Goal: Task Accomplishment & Management: Complete application form

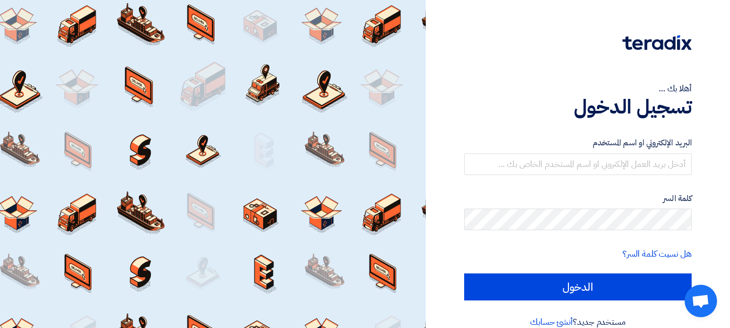
scroll to position [18, 0]
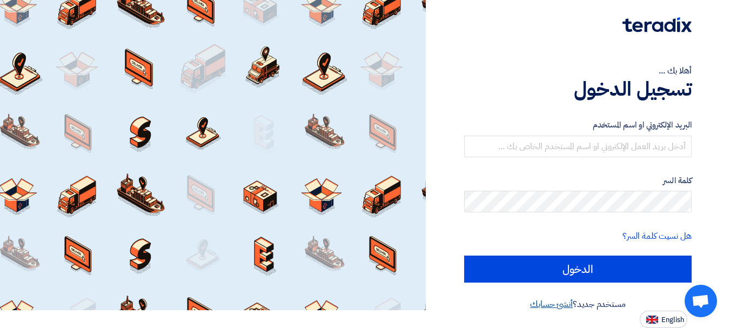
click at [364, 306] on link "أنشئ حسابك" at bounding box center [551, 304] width 43 height 13
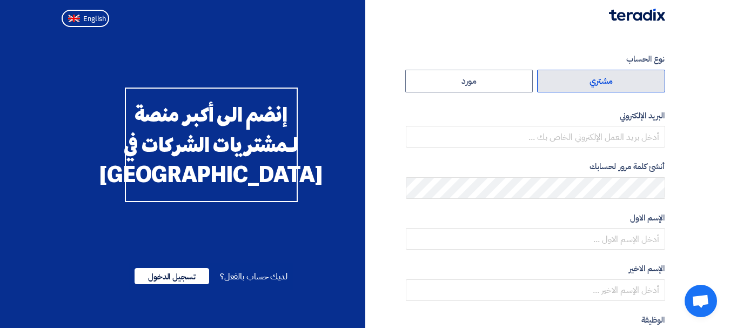
click at [364, 83] on label "مشتري" at bounding box center [601, 81] width 128 height 23
click at [364, 83] on input "مشتري" at bounding box center [601, 81] width 127 height 22
radio input "true"
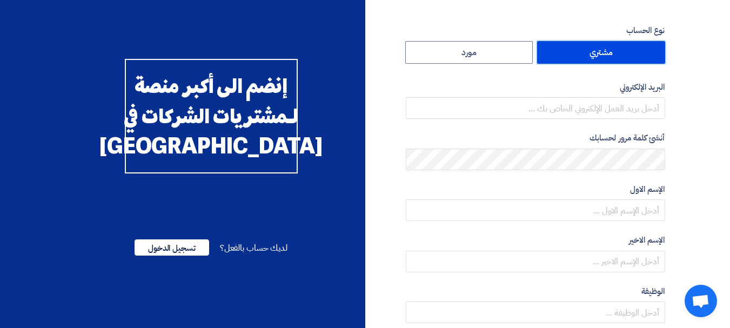
scroll to position [54, 0]
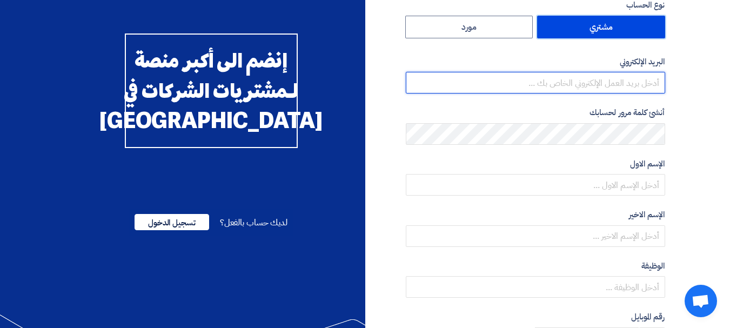
click at [364, 77] on input "email" at bounding box center [535, 83] width 259 height 22
type input "nader.naaim@smg.com.eg"
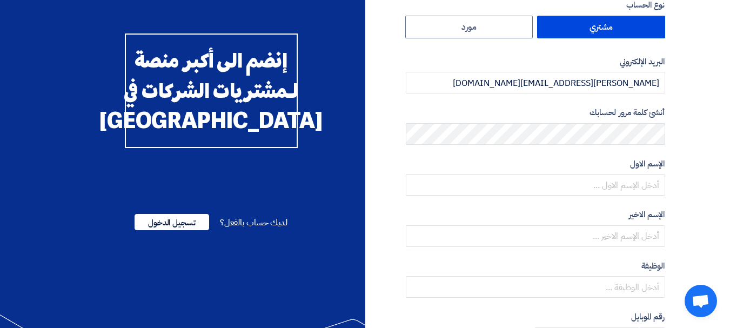
click at [364, 114] on section "نوع الحساب مشتري مورد البريد الإلكتروني nader.naaim@smg.com.eg أنشئ كلمة مرور ل…" at bounding box center [365, 258] width 730 height 562
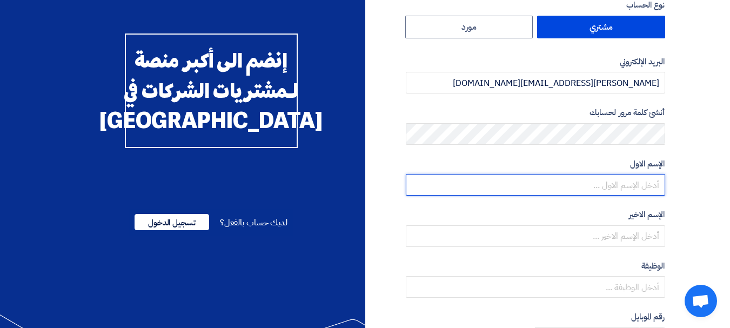
click at [364, 185] on input "text" at bounding box center [535, 185] width 259 height 22
type input "[PERSON_NAME]"
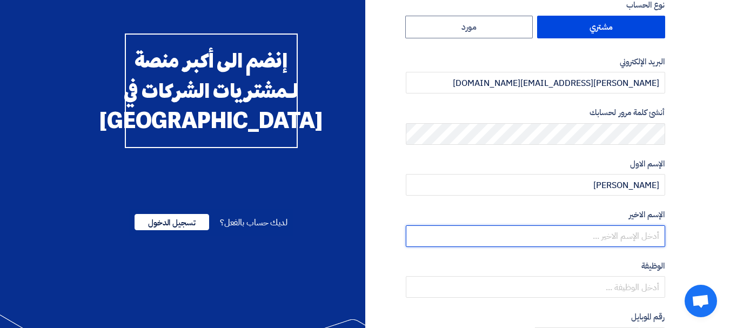
type input "Habib"
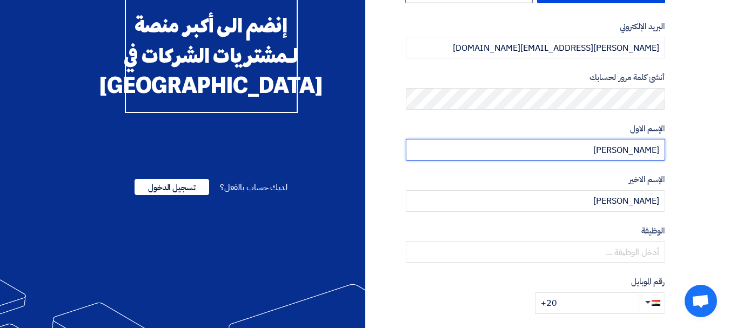
scroll to position [108, 0]
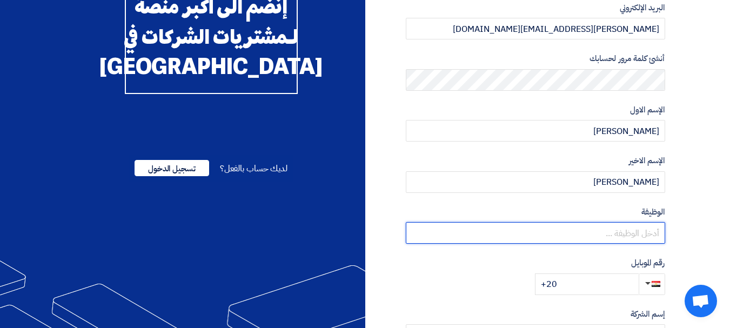
click at [364, 229] on input "text" at bounding box center [535, 233] width 259 height 22
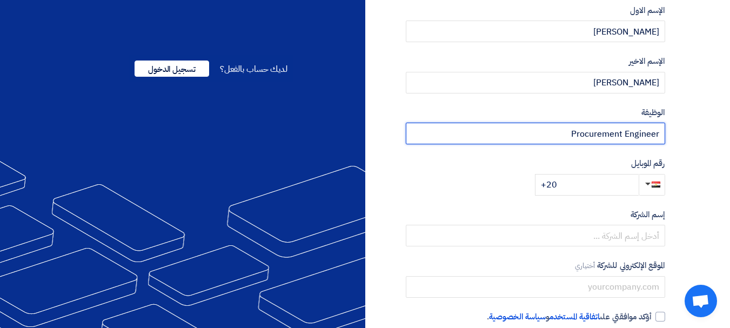
scroll to position [265, 0]
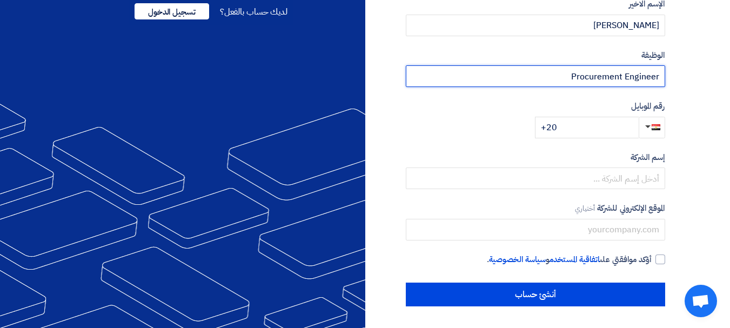
type input "Procurement Engineer"
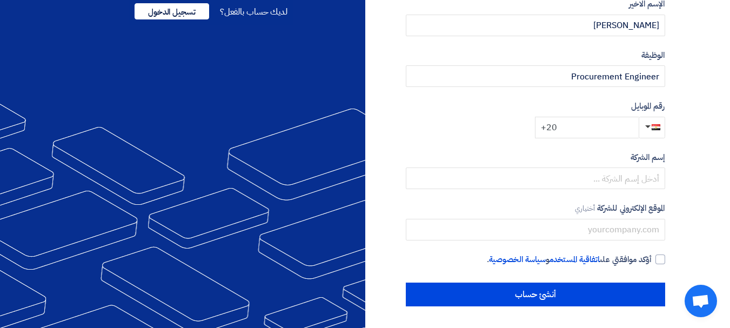
click at [364, 133] on input "+20" at bounding box center [587, 128] width 104 height 22
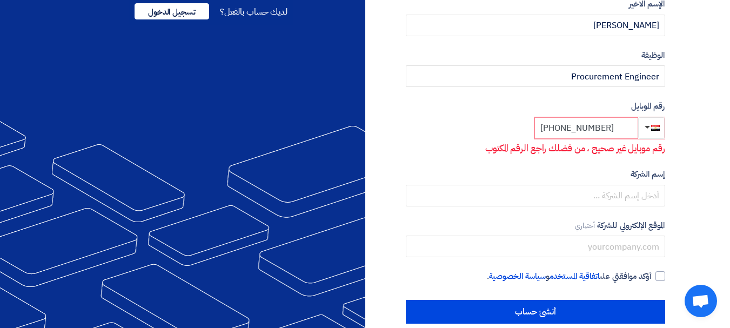
type input "+20120003995"
click at [364, 155] on section "نوع الحساب مشتري مورد البريد الإلكتروني nader.naaim@smg.com.eg أنشئ كلمة مرور ل…" at bounding box center [365, 56] width 730 height 579
click at [364, 127] on input "+20120003995" at bounding box center [587, 128] width 104 height 22
click at [364, 131] on input "+20120003995" at bounding box center [587, 128] width 104 height 22
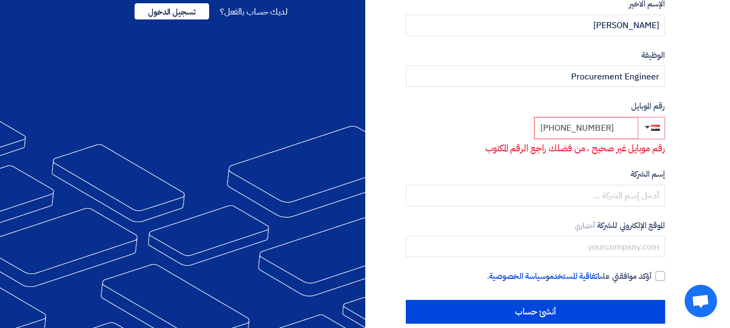
click at [364, 131] on input "+20120003995" at bounding box center [587, 128] width 104 height 22
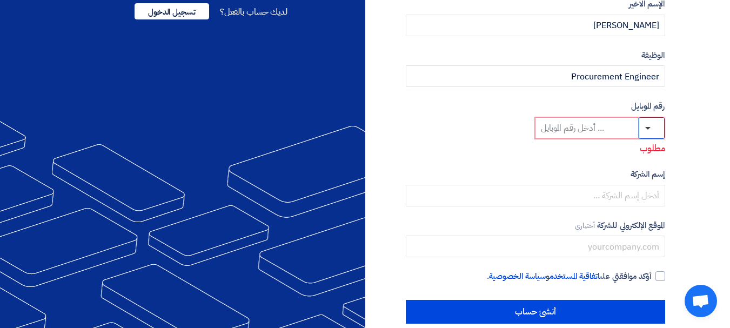
click at [364, 126] on span "button" at bounding box center [656, 127] width 8 height 8
click at [364, 131] on button "button" at bounding box center [652, 128] width 26 height 22
click at [364, 126] on button "button" at bounding box center [652, 128] width 26 height 22
click at [364, 132] on button "button" at bounding box center [652, 128] width 26 height 22
click at [364, 130] on span "button" at bounding box center [656, 127] width 8 height 8
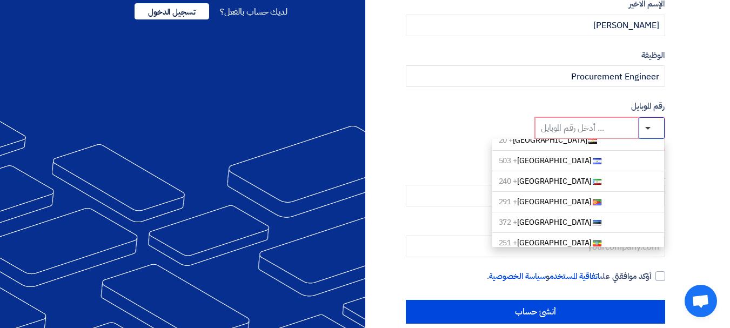
scroll to position [973, 0]
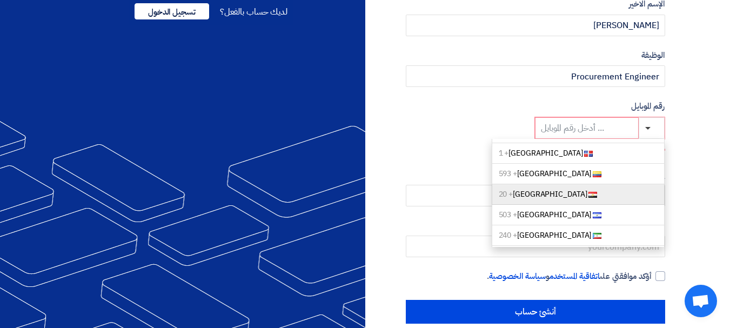
click at [364, 187] on link "Egypt + 20" at bounding box center [578, 194] width 173 height 21
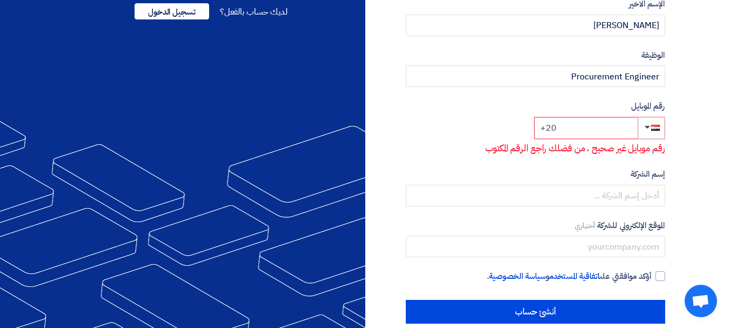
click at [364, 130] on input "+20" at bounding box center [587, 128] width 104 height 22
drag, startPoint x: 675, startPoint y: 180, endPoint x: 679, endPoint y: 189, distance: 9.9
click at [364, 180] on section "نوع الحساب مشتري مورد البريد الإلكتروني nader.naaim@smg.com.eg أنشئ كلمة مرور ل…" at bounding box center [365, 56] width 730 height 579
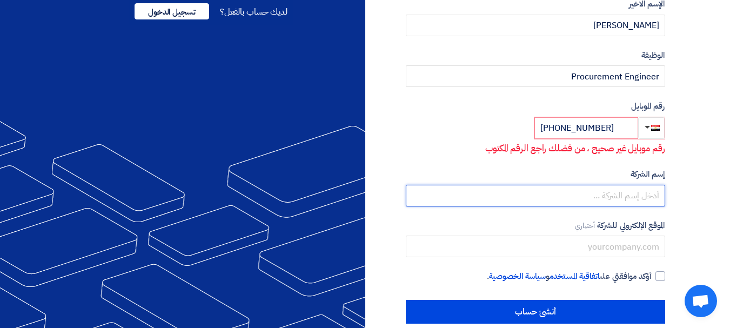
click at [364, 194] on input "text" at bounding box center [535, 196] width 259 height 22
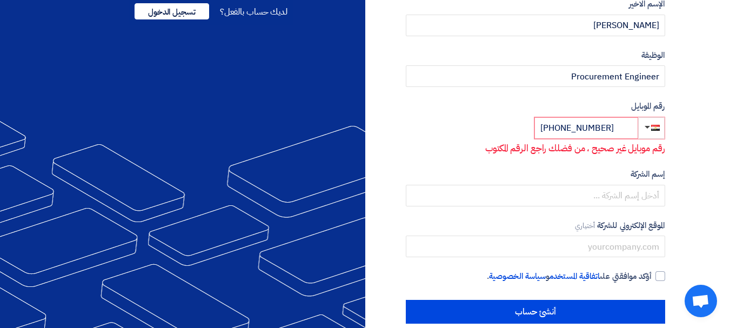
click at [364, 193] on section "نوع الحساب مشتري مورد البريد الإلكتروني nader.naaim@smg.com.eg أنشئ كلمة مرور ل…" at bounding box center [365, 56] width 730 height 579
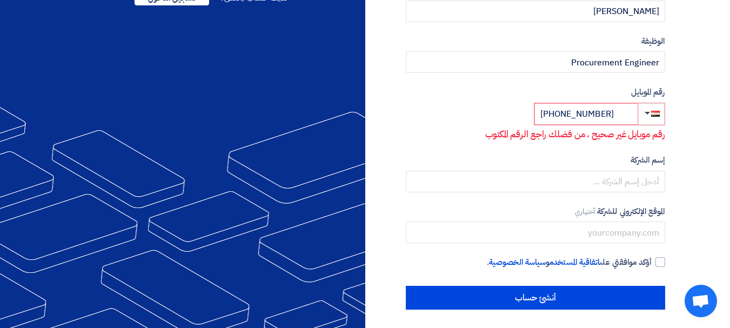
scroll to position [282, 0]
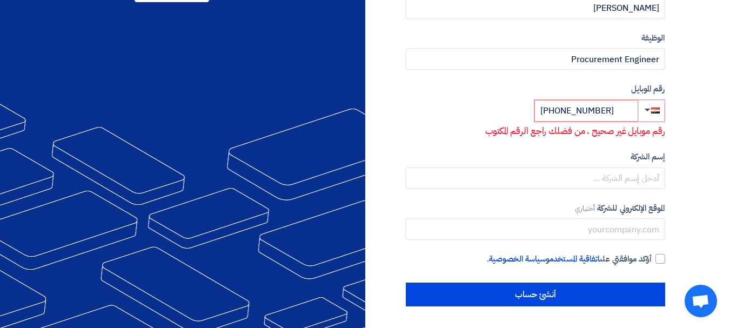
click at [364, 145] on div "نوع الحساب مشتري مورد البريد الإلكتروني nader.naaim@smg.com.eg أنشئ كلمة مرور ل…" at bounding box center [535, 39] width 259 height 536
click at [364, 112] on input "+20 120003995" at bounding box center [587, 111] width 104 height 22
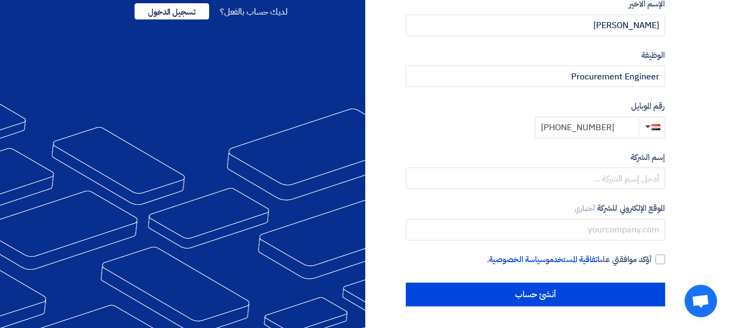
scroll to position [265, 0]
type input "+20 1220003995"
click at [364, 174] on section "نوع الحساب مشتري مورد البريد الإلكتروني nader.naaim@smg.com.eg أنشئ كلمة مرور ل…" at bounding box center [365, 48] width 730 height 562
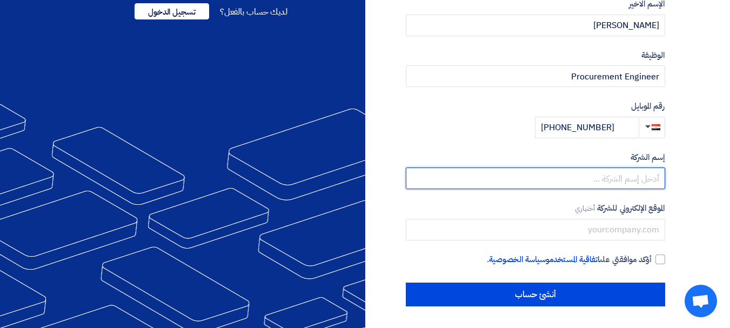
click at [364, 179] on input "text" at bounding box center [535, 179] width 259 height 22
paste input "SMG Engineering Automotive Co"
type input "SMG Engineering Automotive Co"
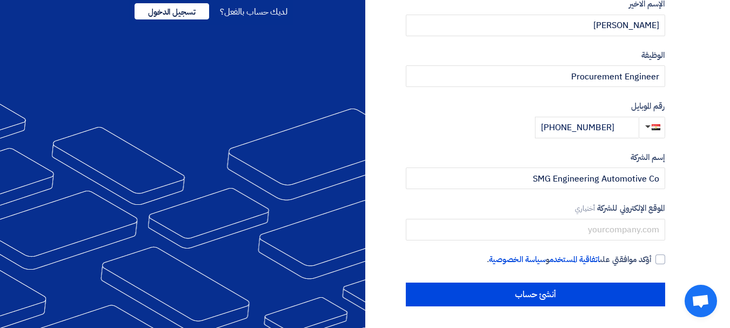
click at [364, 218] on section "نوع الحساب مشتري مورد البريد الإلكتروني nader.naaim@smg.com.eg أنشئ كلمة مرور ل…" at bounding box center [365, 48] width 730 height 562
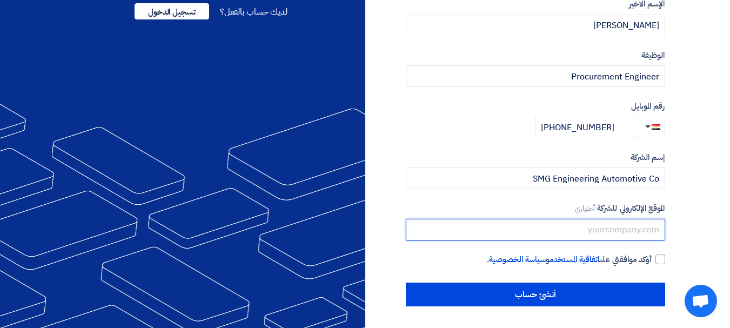
click at [364, 231] on input "text" at bounding box center [535, 230] width 259 height 22
paste input "mailto:nader.naaim@smg.com.eg"
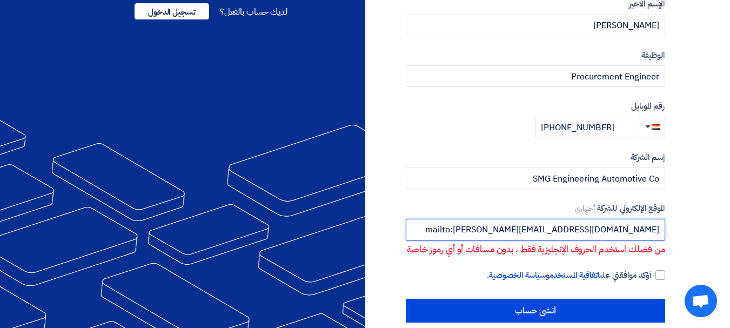
drag, startPoint x: 527, startPoint y: 231, endPoint x: 556, endPoint y: 231, distance: 28.6
click at [364, 231] on input "mailto:nader.naaim@smg.com.eg" at bounding box center [535, 230] width 259 height 22
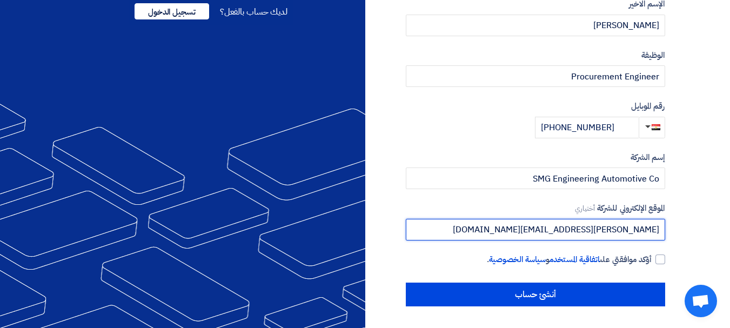
type input "nader.naaim@smg.com.eg"
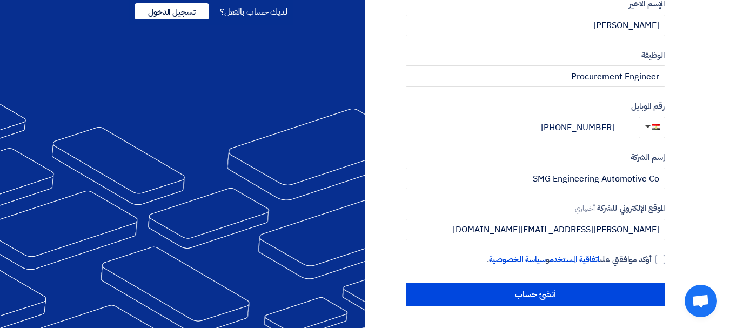
drag, startPoint x: 686, startPoint y: 231, endPoint x: 682, endPoint y: 257, distance: 25.8
click at [364, 231] on section "نوع الحساب مشتري مورد البريد الإلكتروني nader.naaim@smg.com.eg أنشئ كلمة مرور ل…" at bounding box center [365, 48] width 730 height 562
click at [364, 258] on div at bounding box center [661, 260] width 10 height 10
click at [364, 258] on input "أؤكد موافقتي على اتفاقية المستخدم و سياسة الخصوصية ." at bounding box center [522, 264] width 259 height 22
checkbox input "true"
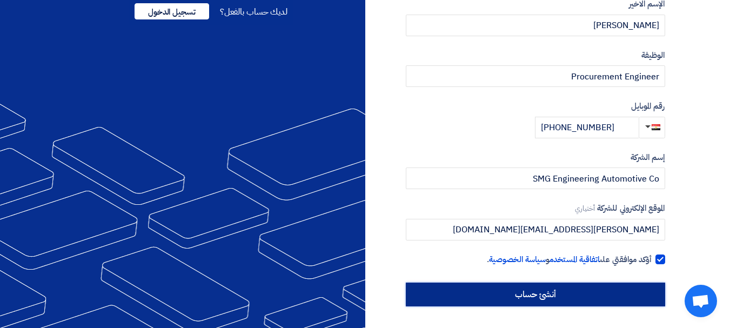
click at [364, 286] on input "أنشئ حساب" at bounding box center [535, 295] width 259 height 24
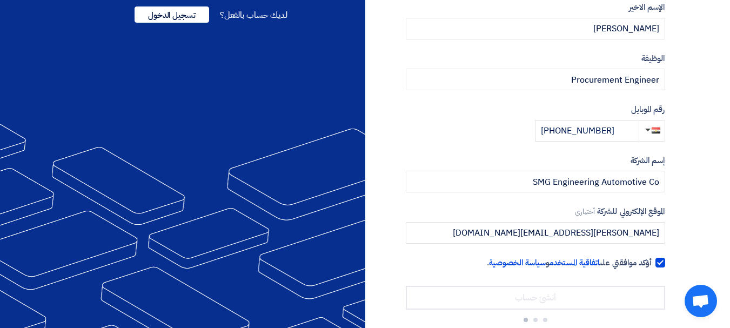
scroll to position [156, 0]
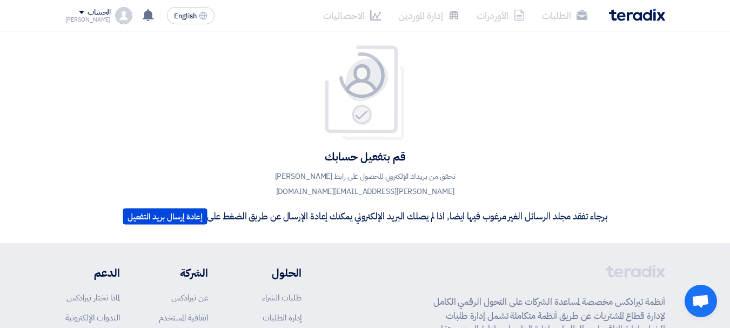
click at [86, 17] on div "[PERSON_NAME]" at bounding box center [88, 20] width 46 height 6
click at [364, 14] on li "الطلبات" at bounding box center [564, 15] width 63 height 25
click at [364, 17] on li "إدارة الموردين" at bounding box center [429, 15] width 78 height 25
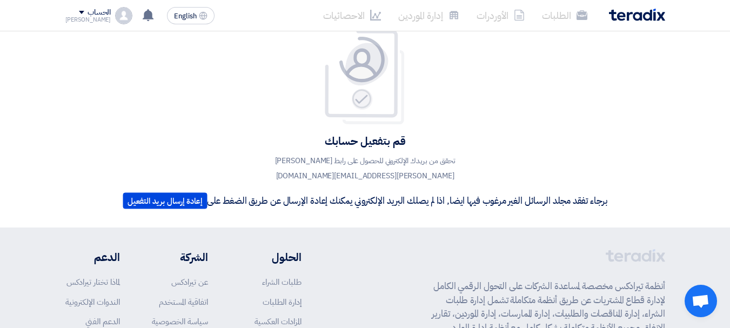
scroll to position [1, 0]
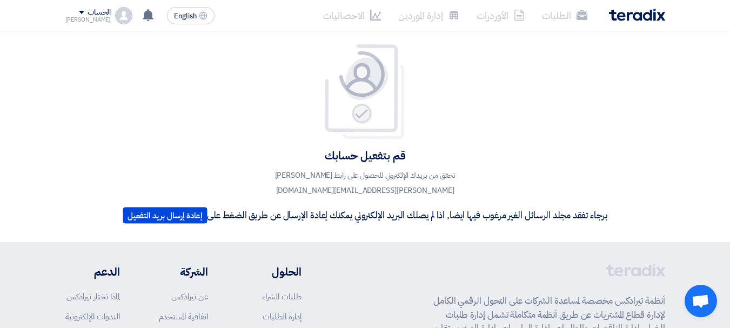
click at [364, 5] on div "الطلبات الأوردرات إدارة الموردين الاحصائيات" at bounding box center [485, 15] width 360 height 25
click at [364, 10] on img at bounding box center [637, 15] width 56 height 12
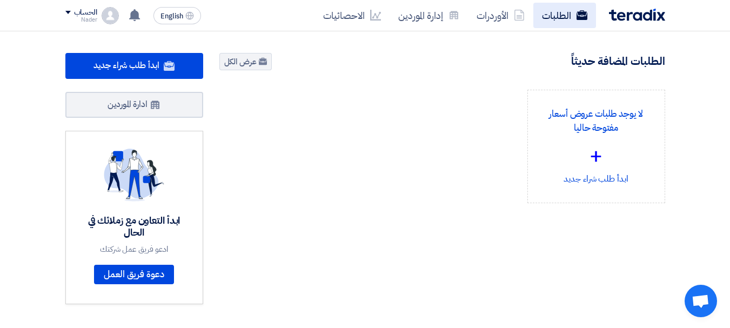
click at [555, 15] on link "الطلبات" at bounding box center [564, 15] width 63 height 25
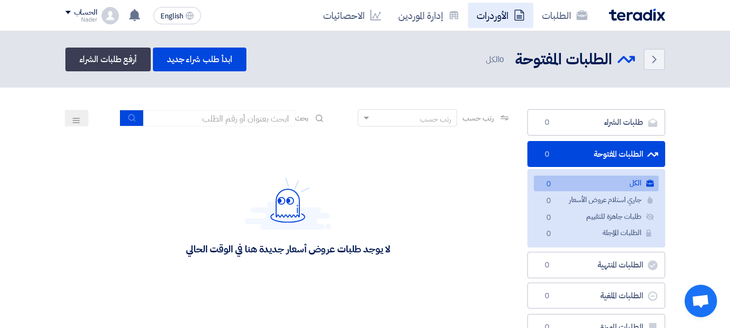
click at [487, 14] on link "الأوردرات" at bounding box center [500, 15] width 65 height 25
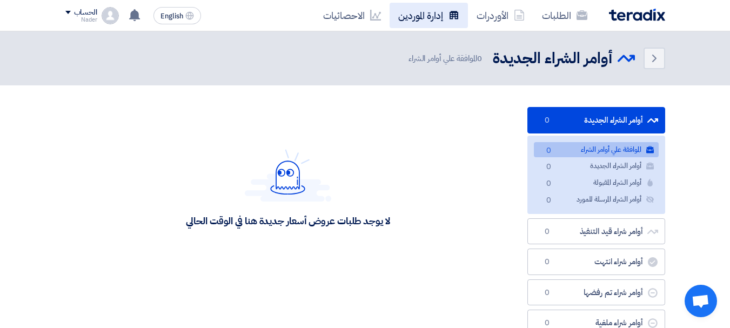
click at [430, 19] on link "إدارة الموردين" at bounding box center [429, 15] width 78 height 25
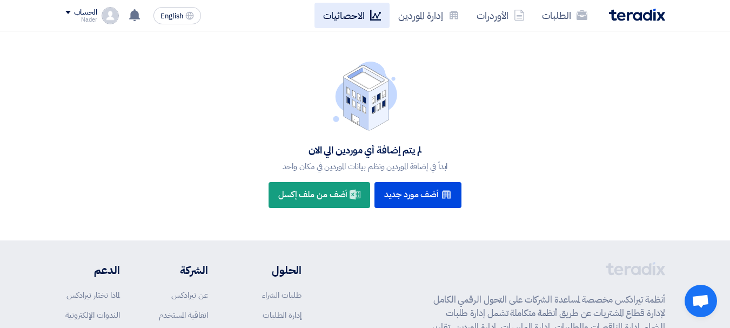
click at [345, 23] on link "الاحصائيات" at bounding box center [352, 15] width 75 height 25
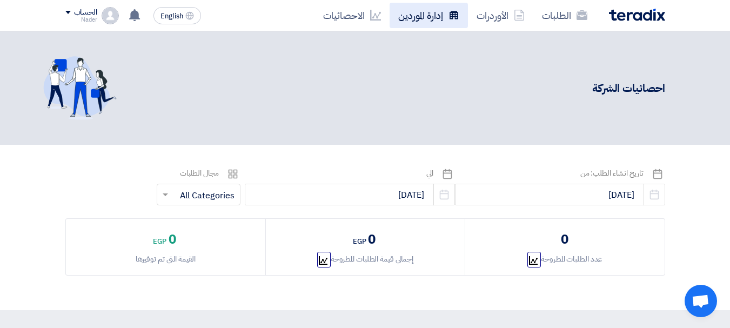
click at [437, 17] on link "إدارة الموردين" at bounding box center [429, 15] width 78 height 25
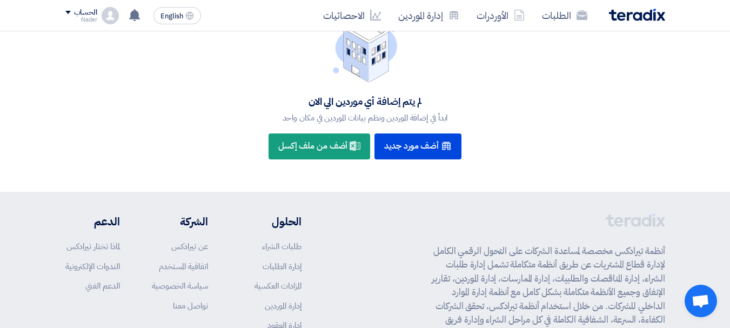
scroll to position [161, 0]
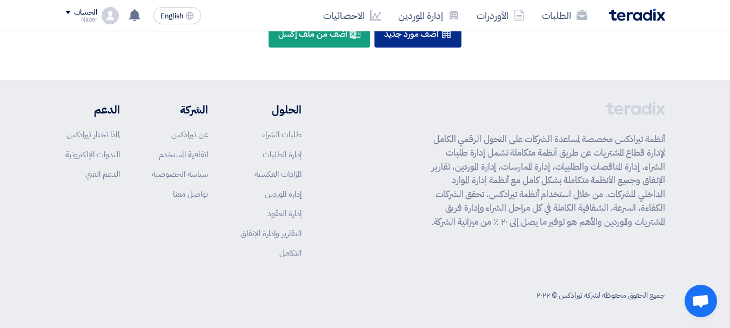
click at [428, 44] on div "New Supplier أضف مورد جديد" at bounding box center [418, 35] width 87 height 26
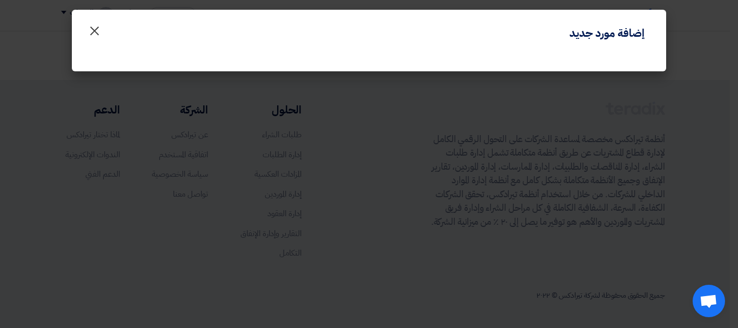
click at [87, 32] on button "×" at bounding box center [94, 28] width 30 height 22
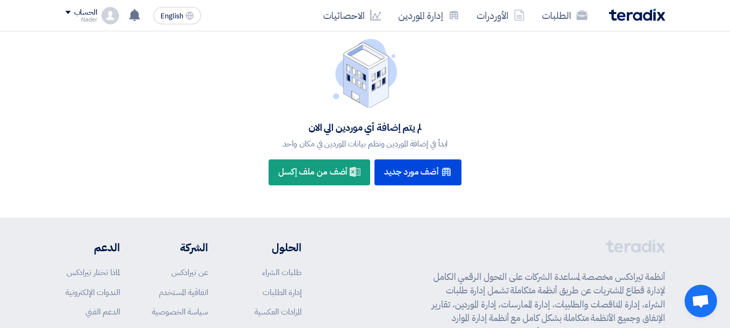
scroll to position [0, 0]
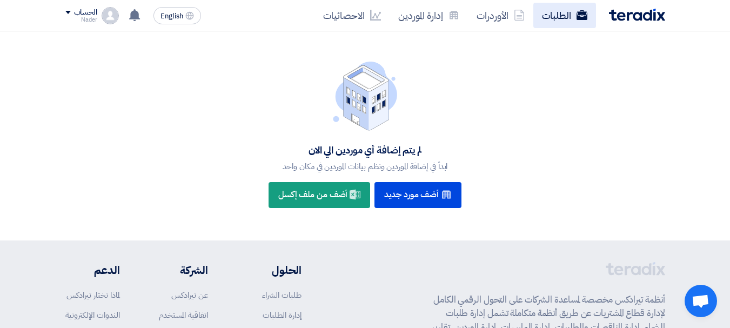
click at [574, 24] on link "الطلبات" at bounding box center [564, 15] width 63 height 25
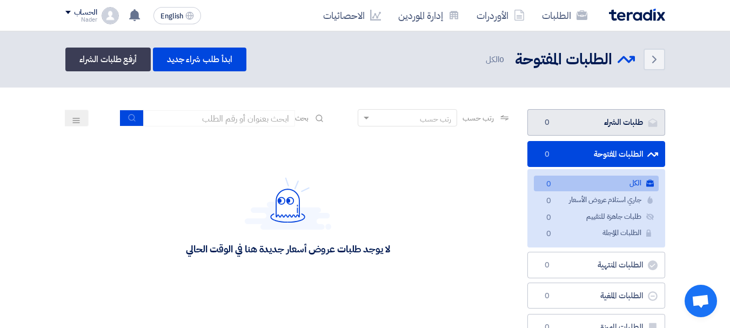
click at [568, 124] on link "طلبات الشراء طلبات الشراء 0" at bounding box center [596, 122] width 138 height 26
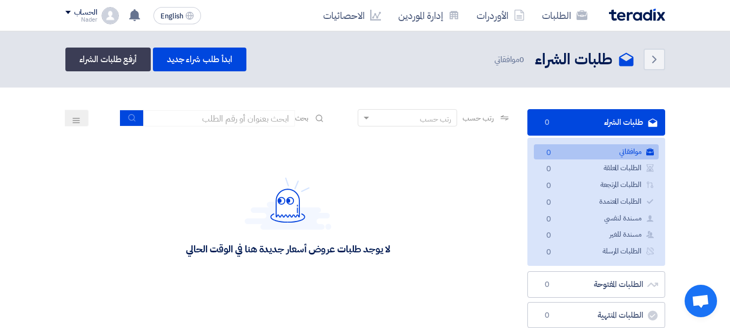
click at [689, 136] on section "طلبات الشراء طلبات الشراء 0 موافقاتي موافقاتي 0 الطلبات المعلقة الطلبات المعلقة…" at bounding box center [365, 269] width 730 height 362
click at [565, 16] on link "الطلبات" at bounding box center [564, 15] width 63 height 25
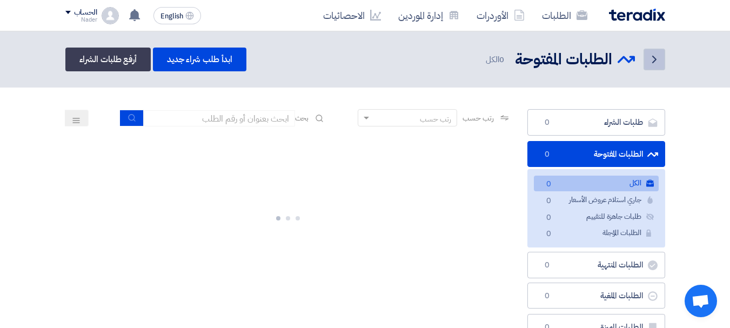
click at [655, 55] on icon "Back" at bounding box center [654, 59] width 13 height 13
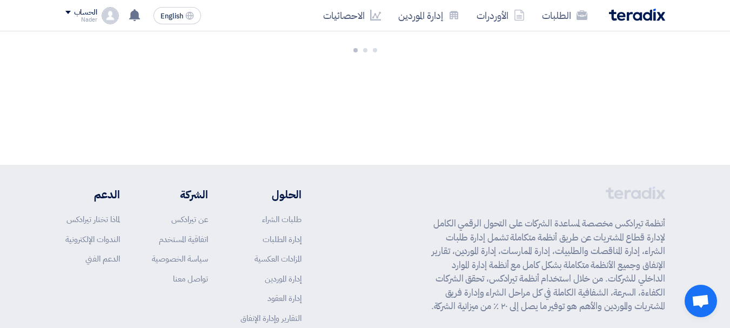
click at [646, 22] on div "الطلبات الأوردرات إدارة الموردين الاحصائيات" at bounding box center [485, 15] width 360 height 25
click at [646, 18] on img at bounding box center [637, 15] width 56 height 12
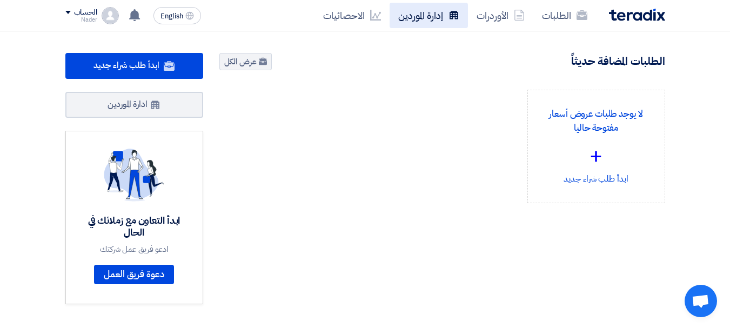
click at [434, 10] on link "إدارة الموردين" at bounding box center [429, 15] width 78 height 25
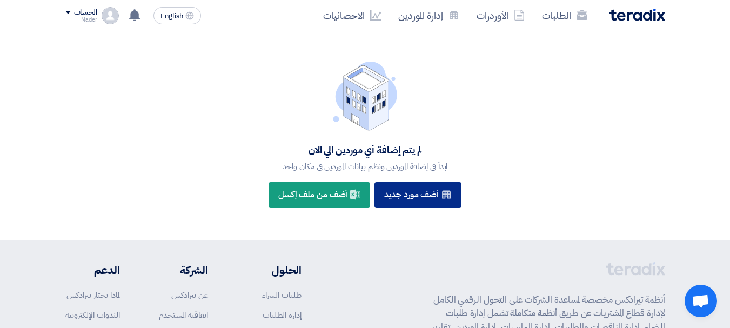
click at [436, 198] on div "New Supplier أضف مورد جديد" at bounding box center [418, 195] width 87 height 26
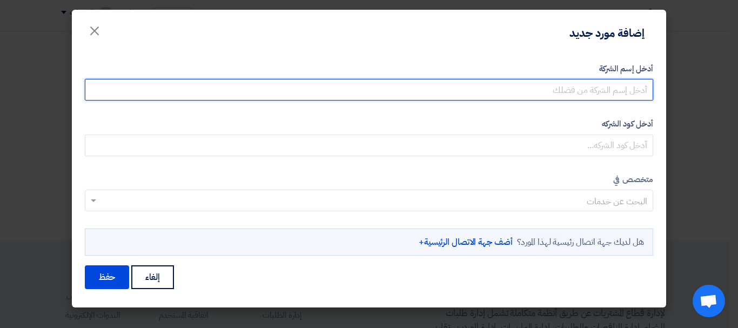
click at [606, 90] on input "أدخل إسم الشركة" at bounding box center [369, 90] width 569 height 22
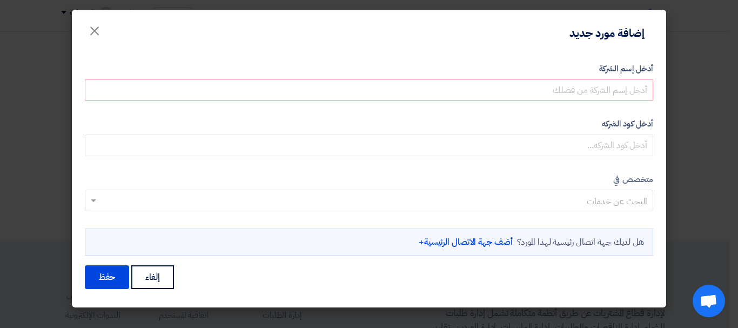
drag, startPoint x: 586, startPoint y: 241, endPoint x: 557, endPoint y: 242, distance: 29.8
click at [586, 241] on div "هل لديك جهة اتصال رئيسية لهذا المورد؟ أضف جهة الاتصال الرئيسية+" at bounding box center [369, 242] width 569 height 27
click at [475, 244] on link "أضف جهة الاتصال الرئيسية+" at bounding box center [466, 242] width 94 height 13
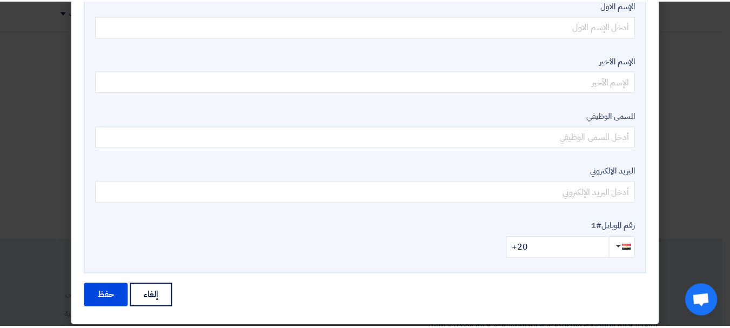
scroll to position [303, 0]
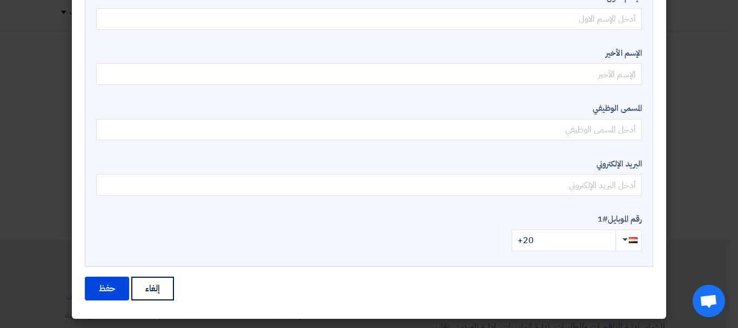
click at [717, 144] on modal-container "إضافة مورد جديد × أدخل إسم الشركة أدخل كود الشركه متخصص في" at bounding box center [369, 164] width 738 height 328
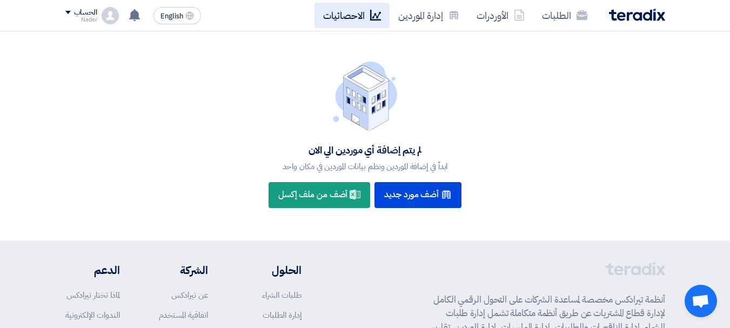
click at [350, 10] on link "الاحصائيات" at bounding box center [352, 15] width 75 height 25
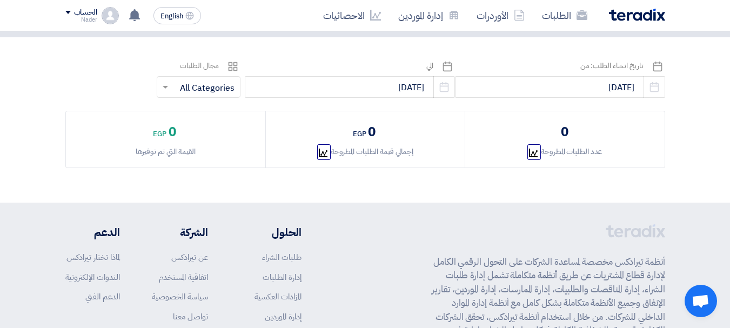
scroll to position [108, 0]
click at [438, 15] on link "إدارة الموردين" at bounding box center [429, 15] width 78 height 25
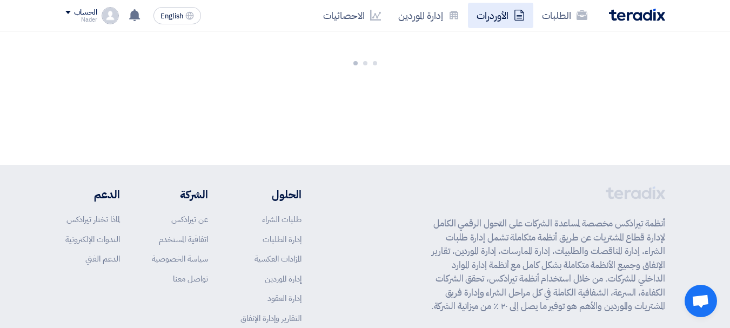
click at [513, 25] on link "الأوردرات" at bounding box center [500, 15] width 65 height 25
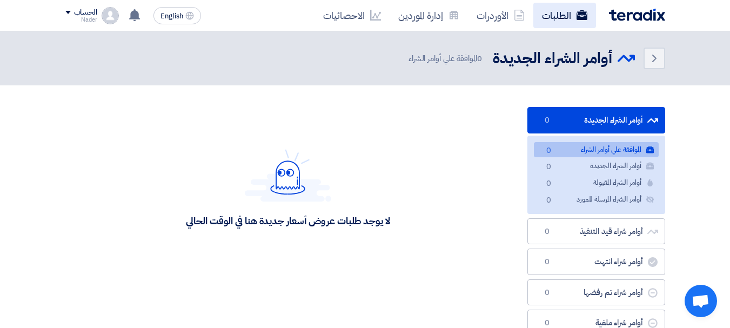
click at [557, 21] on link "الطلبات" at bounding box center [564, 15] width 63 height 25
